Goal: Task Accomplishment & Management: Complete application form

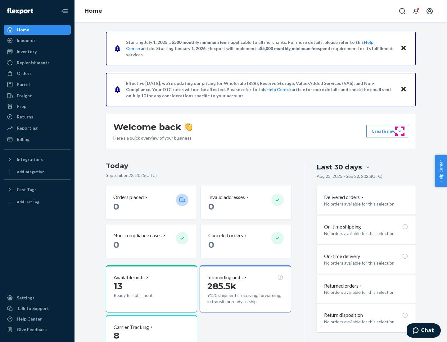
click at [400, 131] on button "Create new Create new inbound Create new order Create new product" at bounding box center [388, 131] width 42 height 12
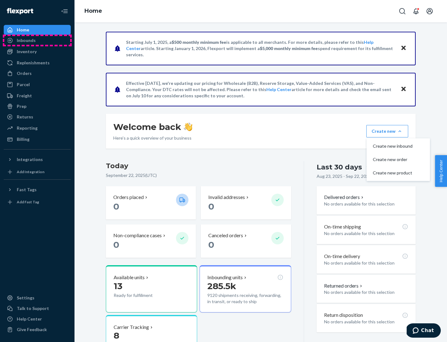
click at [37, 40] on div "Inbounds" at bounding box center [37, 40] width 66 height 9
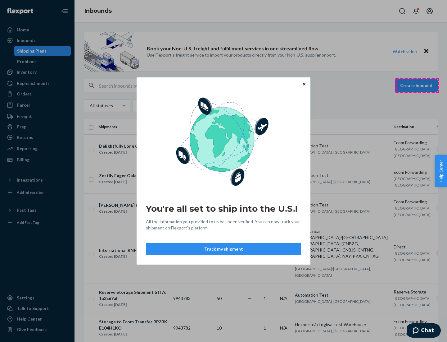
click at [418, 85] on div "You're all set to ship into the U.S.! All the information you provided to us ha…" at bounding box center [223, 171] width 447 height 342
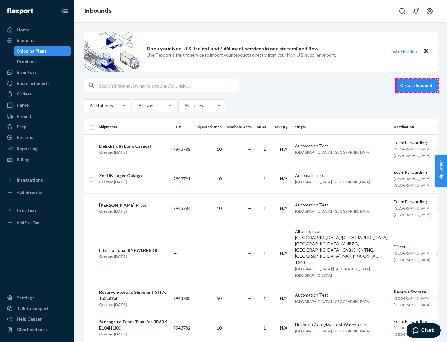
click at [418, 85] on button "Create inbound" at bounding box center [416, 85] width 43 height 12
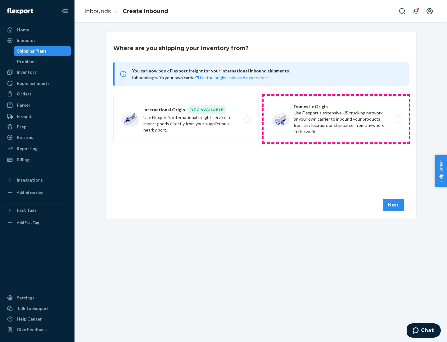
click at [337, 119] on label "Domestic Origin Use Flexport’s extensive US trucking network or your own carrie…" at bounding box center [336, 119] width 145 height 47
click at [397, 119] on input "Domestic Origin Use Flexport’s extensive US trucking network or your own carrie…" at bounding box center [399, 119] width 4 height 4
radio input "true"
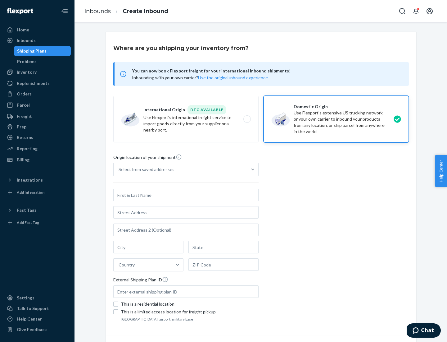
click at [181, 169] on div "Select from saved addresses" at bounding box center [181, 169] width 134 height 12
click at [119, 169] on input "Select from saved addresses" at bounding box center [119, 169] width 1 height 6
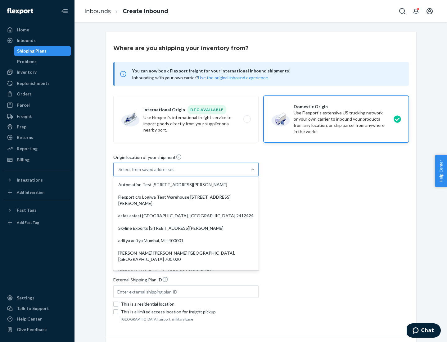
scroll to position [2, 0]
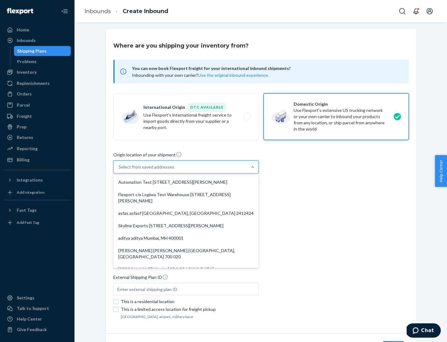
click at [186, 182] on div "Automation Test [STREET_ADDRESS][PERSON_NAME]" at bounding box center [186, 182] width 143 height 12
click at [119, 170] on input "option Automation Test [STREET_ADDRESS][PERSON_NAME]. 9 results available. Use …" at bounding box center [119, 167] width 1 height 6
type input "Automation Test"
type input "9th Floor"
type input "[GEOGRAPHIC_DATA]"
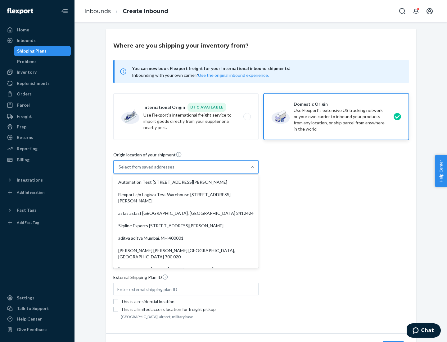
type input "CA"
type input "94104"
type input "[STREET_ADDRESS][PERSON_NAME]"
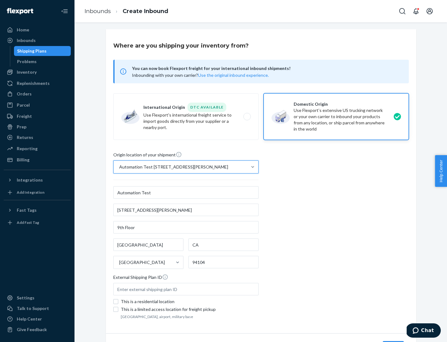
scroll to position [36, 0]
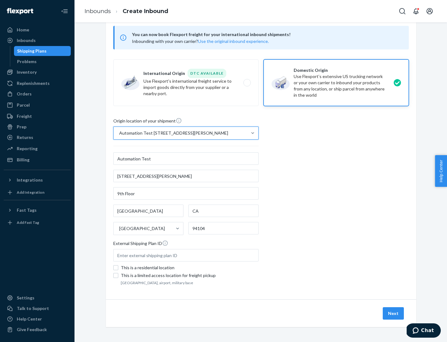
click at [394, 313] on button "Next" at bounding box center [393, 313] width 21 height 12
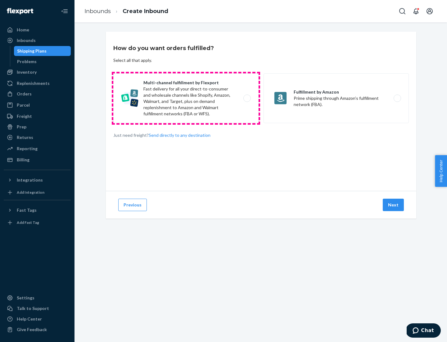
click at [186, 98] on label "Multi-channel fulfillment by Flexport Fast delivery for all your direct-to-cons…" at bounding box center [185, 98] width 145 height 50
click at [247, 98] on input "Multi-channel fulfillment by Flexport Fast delivery for all your direct-to-cons…" at bounding box center [249, 98] width 4 height 4
radio input "true"
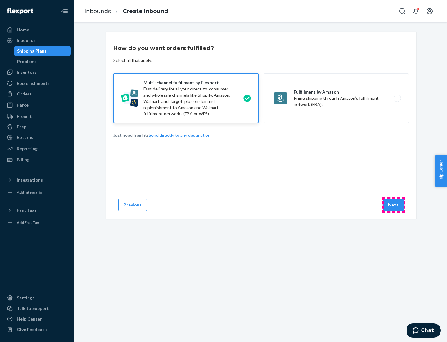
click at [394, 205] on button "Next" at bounding box center [393, 205] width 21 height 12
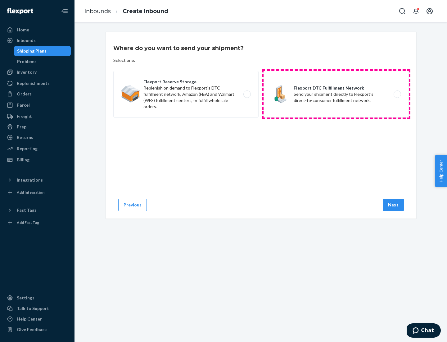
click at [337, 94] on label "Flexport DTC Fulfillment Network Send your shipment directly to Flexport's dire…" at bounding box center [336, 94] width 145 height 47
click at [397, 94] on input "Flexport DTC Fulfillment Network Send your shipment directly to Flexport's dire…" at bounding box center [399, 94] width 4 height 4
radio input "true"
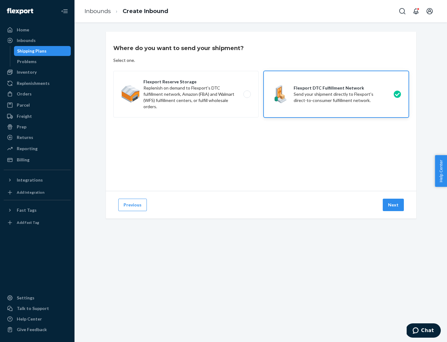
click at [394, 205] on button "Next" at bounding box center [393, 205] width 21 height 12
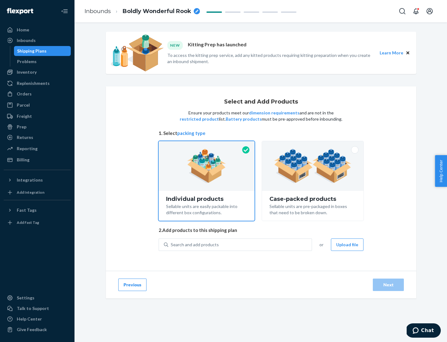
click at [241, 244] on div "Search and add products" at bounding box center [240, 244] width 144 height 11
click at [172, 244] on input "Search and add products" at bounding box center [171, 244] width 1 height 6
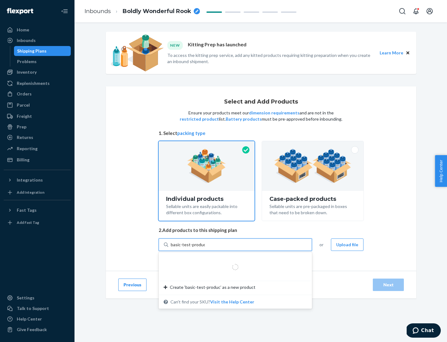
type input "basic-test-product-1"
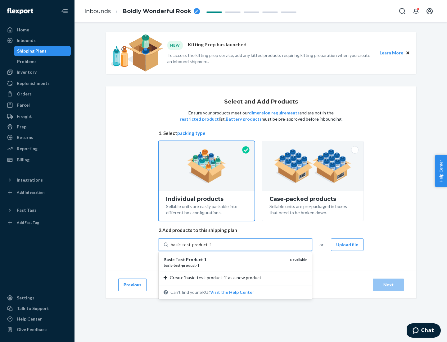
click at [225, 265] on div "basic - test - product - 1" at bounding box center [224, 265] width 121 height 5
click at [211, 248] on input "basic-test-product-1" at bounding box center [191, 244] width 40 height 6
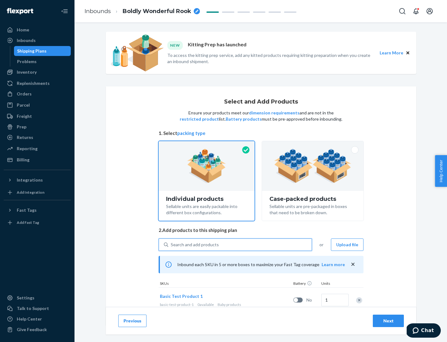
scroll to position [18, 0]
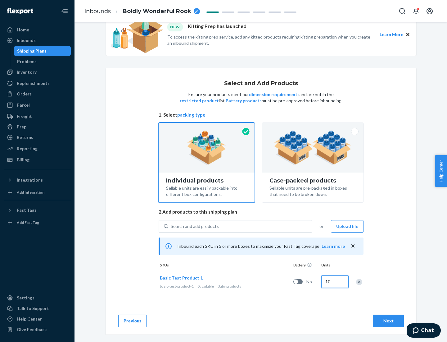
type input "10"
click at [389, 320] on div "Next" at bounding box center [388, 321] width 21 height 6
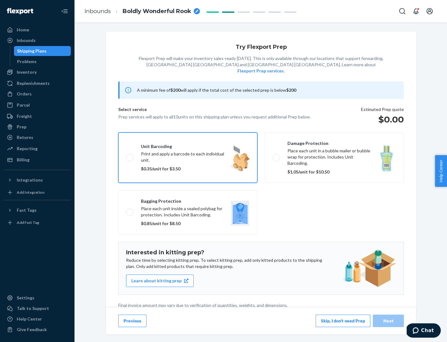
click at [126, 155] on input "Unit barcoding Print and apply a barcode to each individual unit. $0.35/unit fo…" at bounding box center [128, 157] width 4 height 4
checkbox input "true"
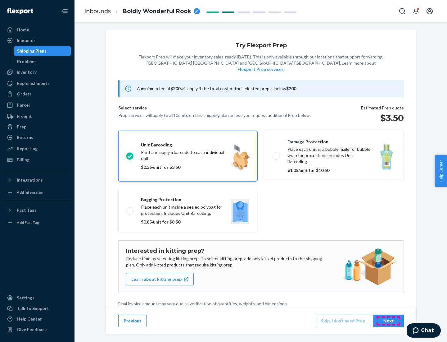
click at [389, 320] on div "Next" at bounding box center [388, 321] width 21 height 6
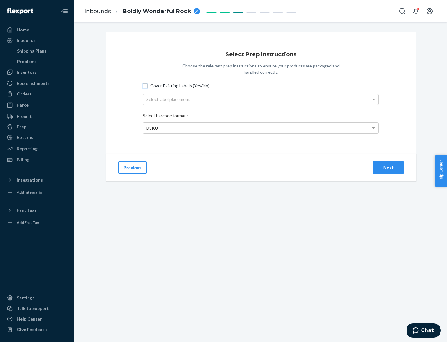
click at [145, 85] on input "Cover Existing Labels (Yes/No)" at bounding box center [145, 85] width 5 height 5
checkbox input "true"
click at [389, 167] on div "Next" at bounding box center [388, 167] width 21 height 6
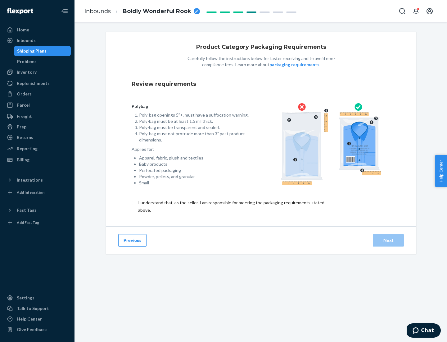
click at [231, 206] on input "checkbox" at bounding box center [235, 206] width 207 height 15
checkbox input "true"
click at [389, 240] on div "Next" at bounding box center [388, 240] width 21 height 6
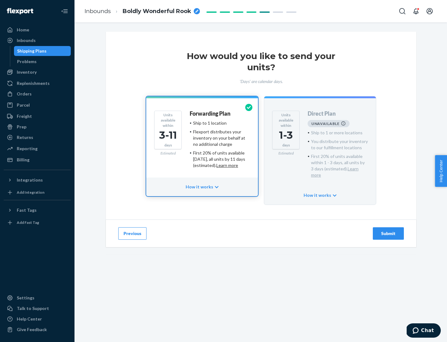
click at [211, 113] on h4 "Forwarding Plan" at bounding box center [210, 114] width 41 height 6
click at [389, 230] on div "Submit" at bounding box center [388, 233] width 21 height 6
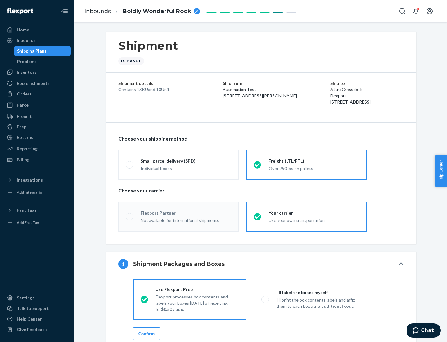
radio input "true"
radio input "false"
radio input "true"
radio input "false"
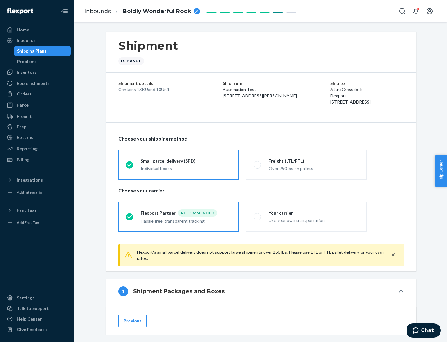
click at [186, 168] on div "Individual boxes" at bounding box center [186, 168] width 91 height 6
click at [130, 167] on input "Small parcel delivery (SPD) Individual boxes" at bounding box center [128, 165] width 4 height 4
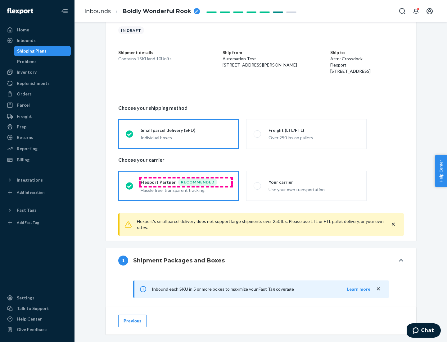
click at [186, 182] on div "Recommended" at bounding box center [197, 181] width 39 height 7
click at [130, 184] on input "Flexport Partner Recommended Hassle free, transparent tracking" at bounding box center [128, 186] width 4 height 4
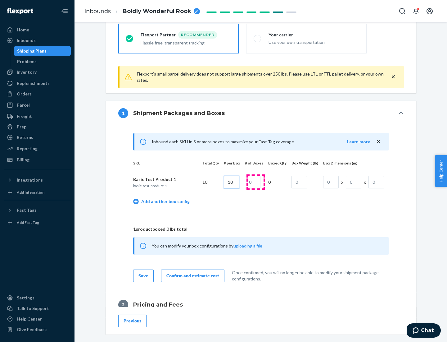
type input "10"
type input "1"
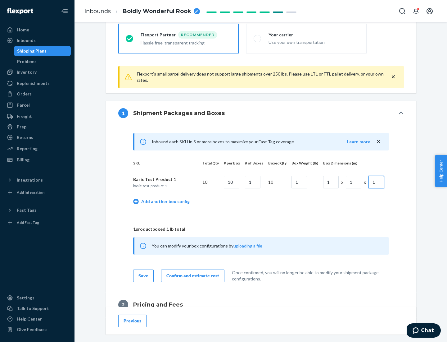
scroll to position [272, 0]
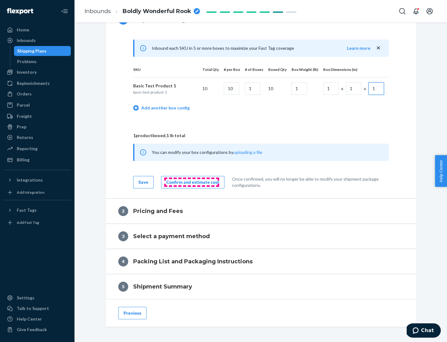
type input "1"
click at [192, 182] on div "Confirm and estimate cost" at bounding box center [193, 182] width 53 height 6
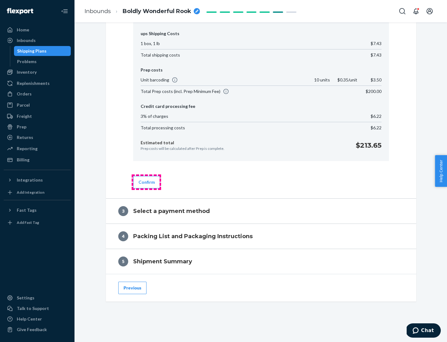
click at [146, 182] on button "Confirm" at bounding box center [146, 182] width 27 height 12
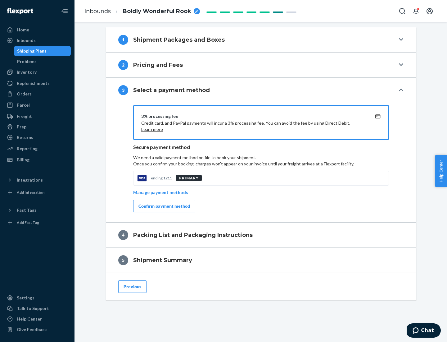
click at [164, 206] on div "Confirm payment method" at bounding box center [165, 206] width 52 height 6
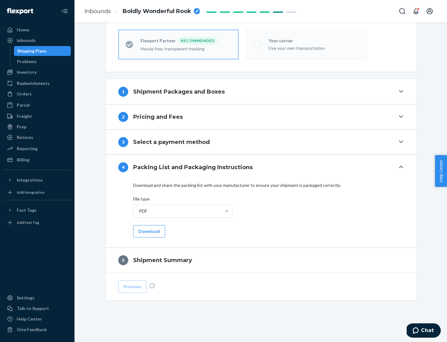
scroll to position [172, 0]
click at [149, 231] on button "Download" at bounding box center [149, 231] width 32 height 12
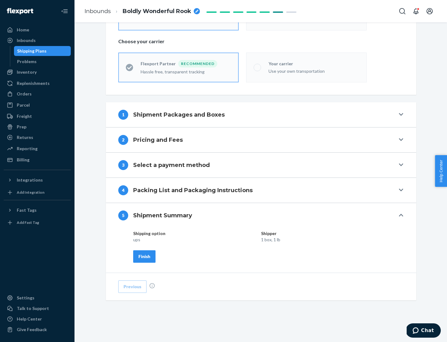
scroll to position [149, 0]
click at [144, 256] on div "Finish" at bounding box center [145, 256] width 12 height 6
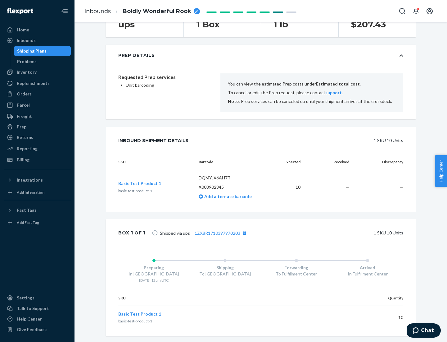
click at [21, 127] on div "Prep" at bounding box center [22, 127] width 10 height 6
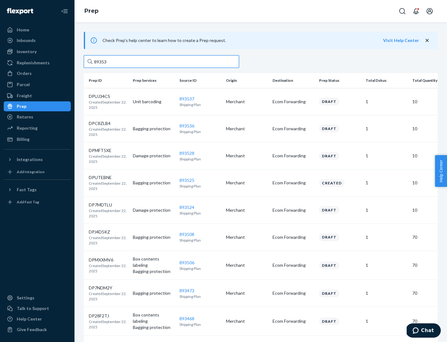
type input "893537"
